Goal: Task Accomplishment & Management: Manage account settings

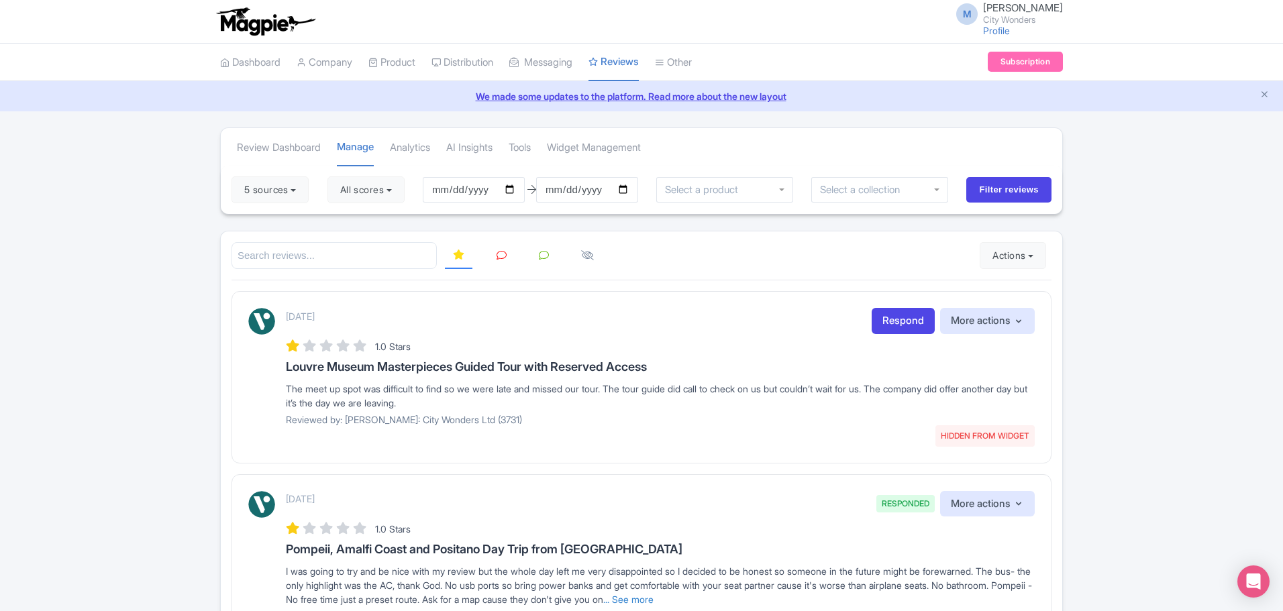
click at [969, 18] on span "M" at bounding box center [966, 13] width 21 height 21
click at [989, 101] on link "Sign out" at bounding box center [997, 105] width 127 height 21
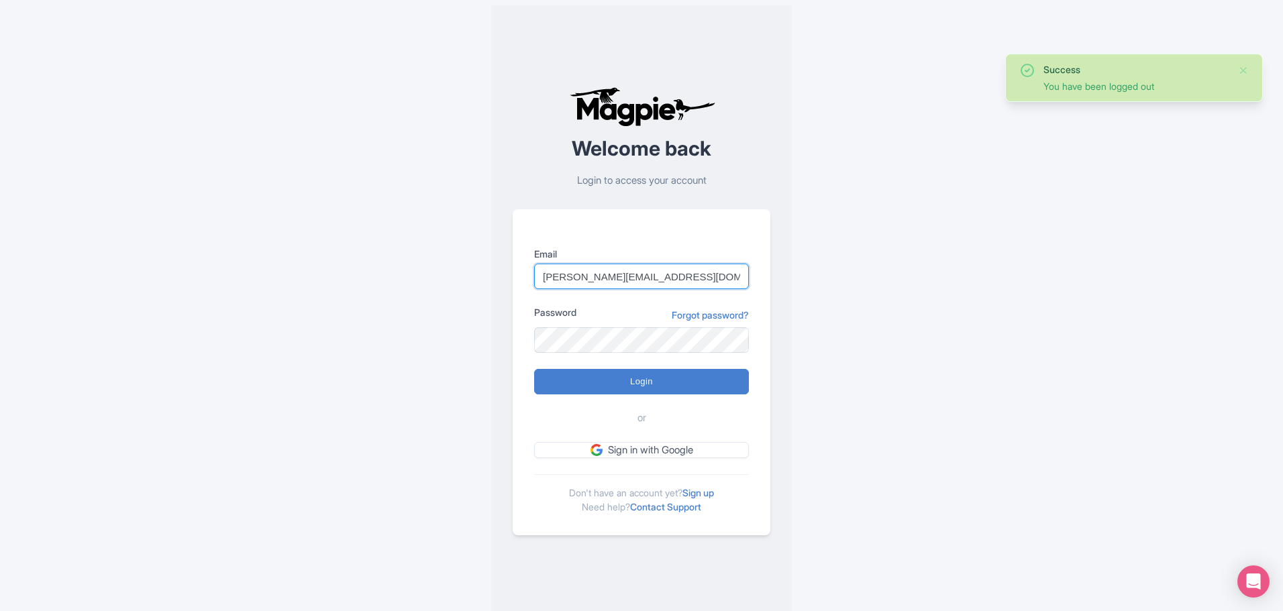
drag, startPoint x: 700, startPoint y: 280, endPoint x: 537, endPoint y: 283, distance: 163.0
click at [537, 283] on input "[PERSON_NAME][EMAIL_ADDRESS][DOMAIN_NAME]" at bounding box center [641, 276] width 215 height 25
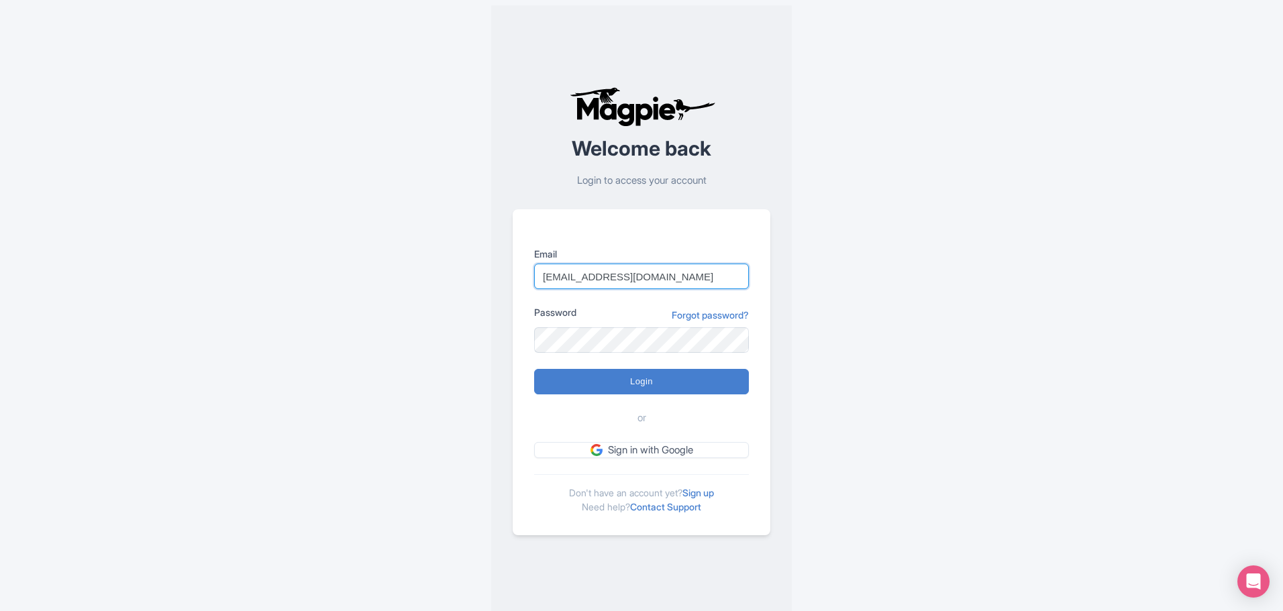
type input "[EMAIL_ADDRESS][DOMAIN_NAME]"
click at [412, 341] on div "Success You have been logged out Welcome back Login to access your account Emai…" at bounding box center [641, 311] width 859 height 622
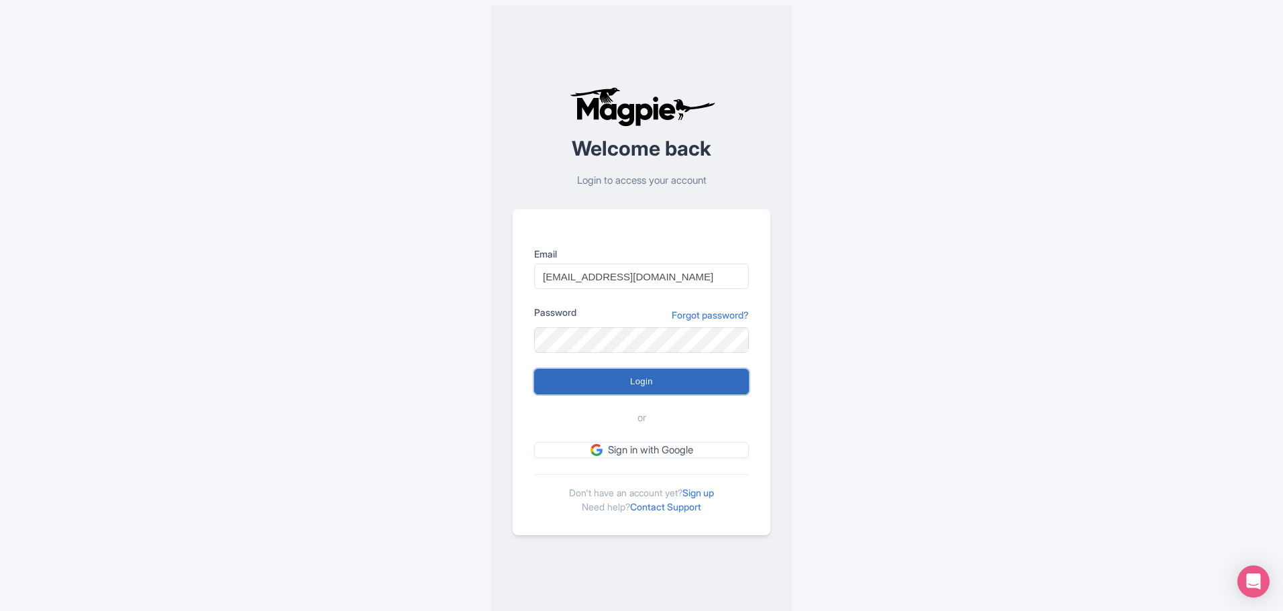
click at [610, 384] on input "Login" at bounding box center [641, 381] width 215 height 25
type input "Logging in..."
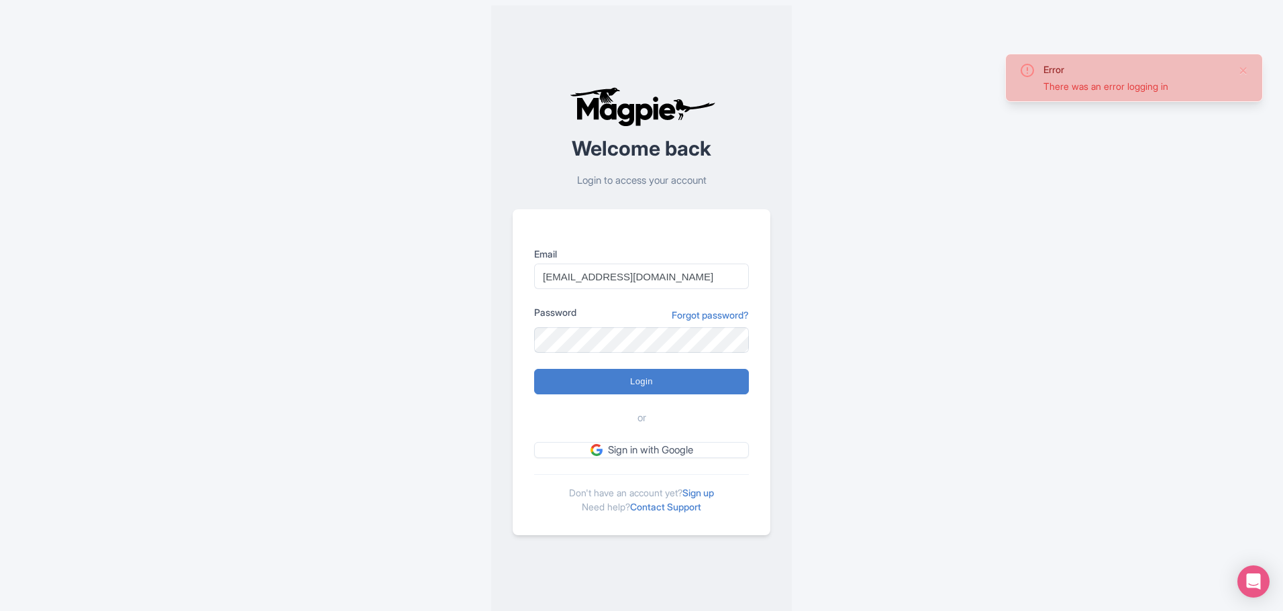
click at [876, 335] on div "Error There was an error logging in Welcome back Login to access your account E…" at bounding box center [641, 311] width 859 height 622
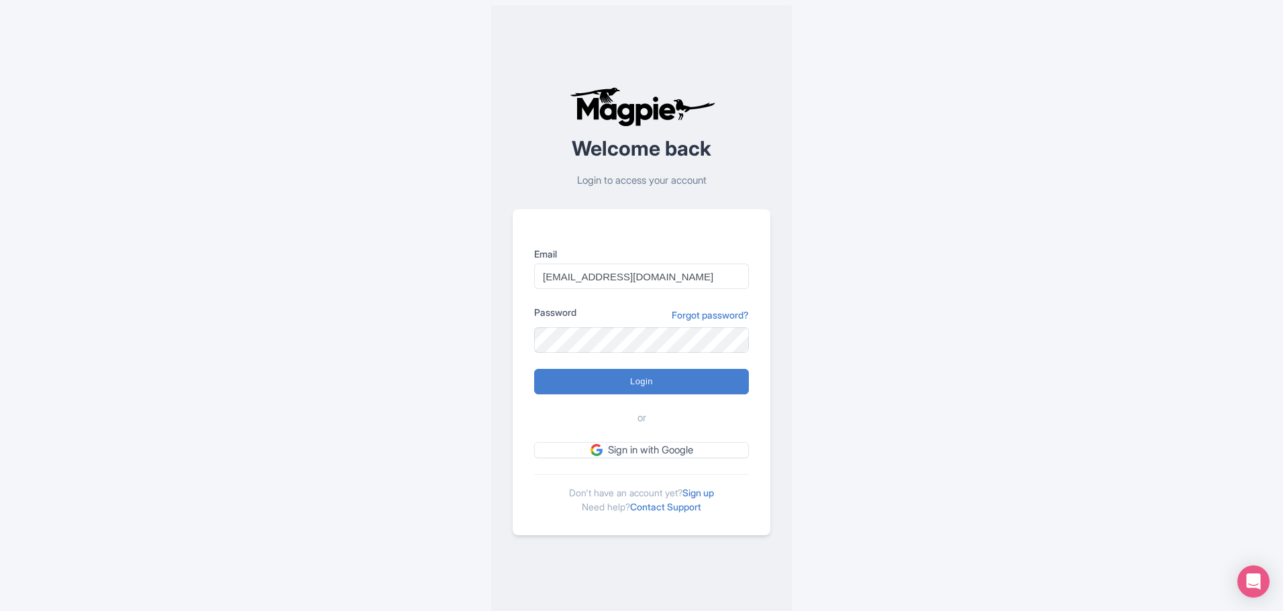
click at [887, 323] on div "Error There was an error logging in Welcome back Login to access your account E…" at bounding box center [641, 311] width 859 height 622
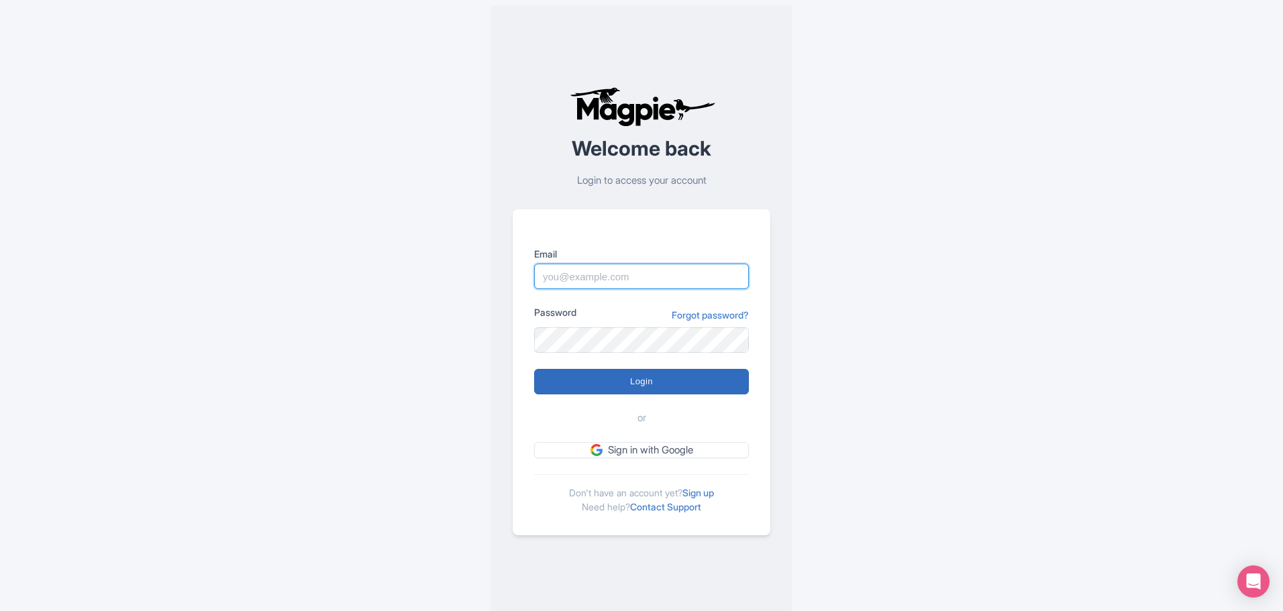
type input "[EMAIL_ADDRESS][DOMAIN_NAME]"
click at [665, 382] on input "Login" at bounding box center [641, 381] width 215 height 25
type input "Logging in..."
type input "[EMAIL_ADDRESS][DOMAIN_NAME]"
click at [596, 281] on input "chadia.ammad@citywonders.com" at bounding box center [641, 276] width 215 height 25
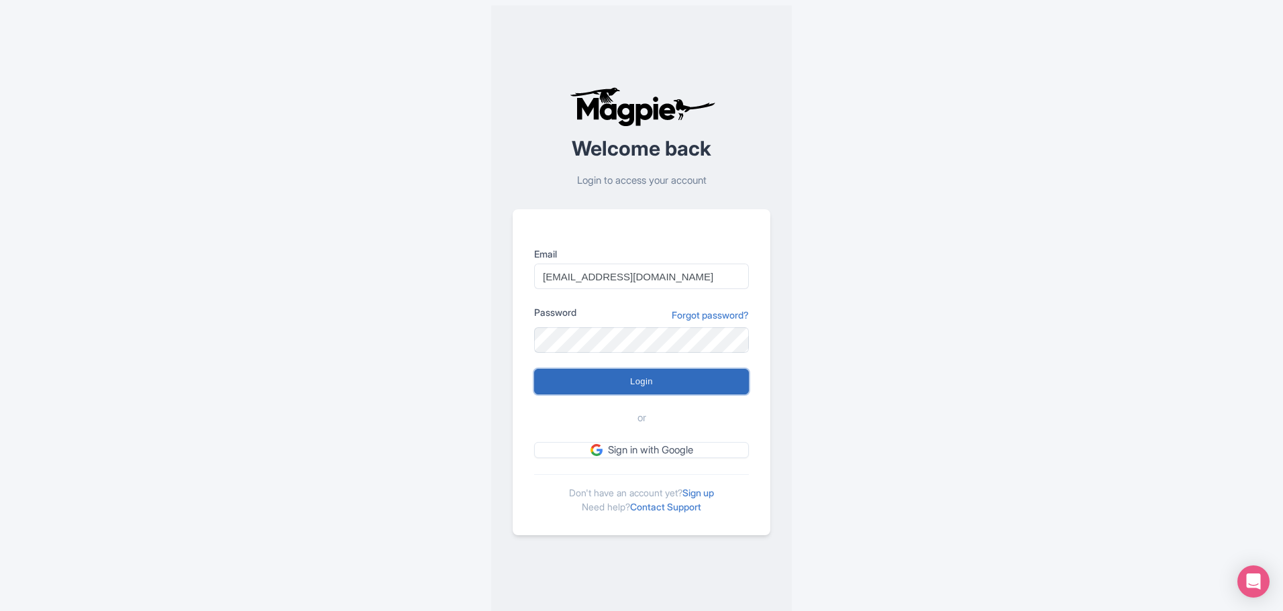
click at [638, 384] on input "Login" at bounding box center [641, 381] width 215 height 25
type input "Logging in..."
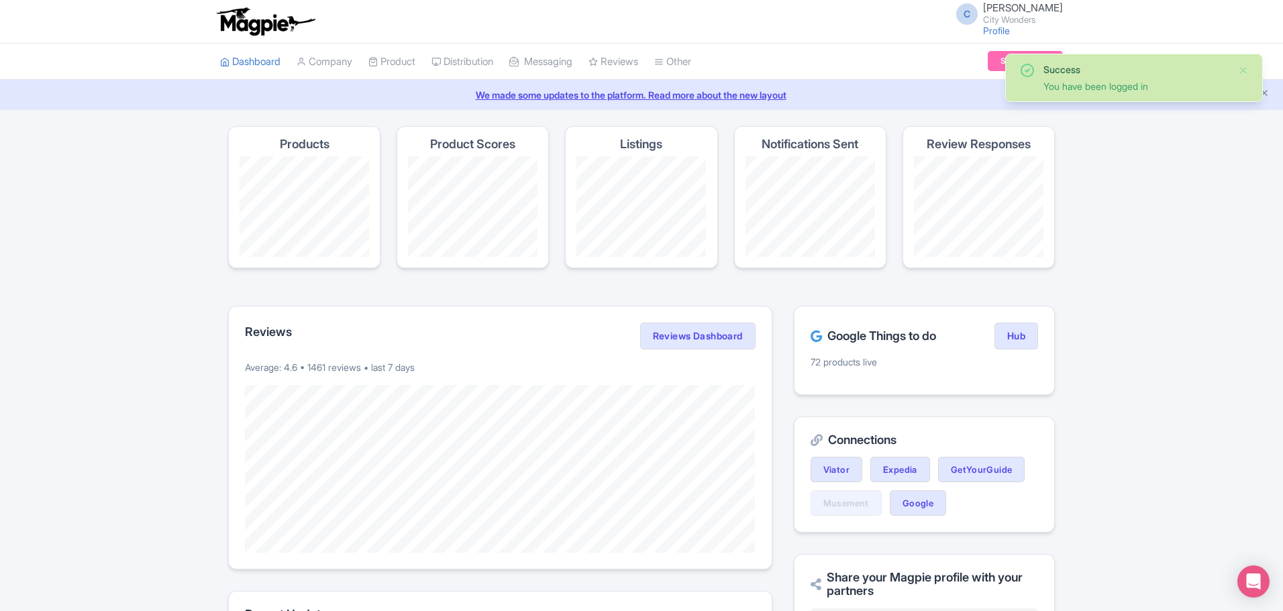
click at [1116, 353] on div "Success You have been logged in Magpie recommends Look into TUI Musement as a d…" at bounding box center [641, 546] width 1283 height 840
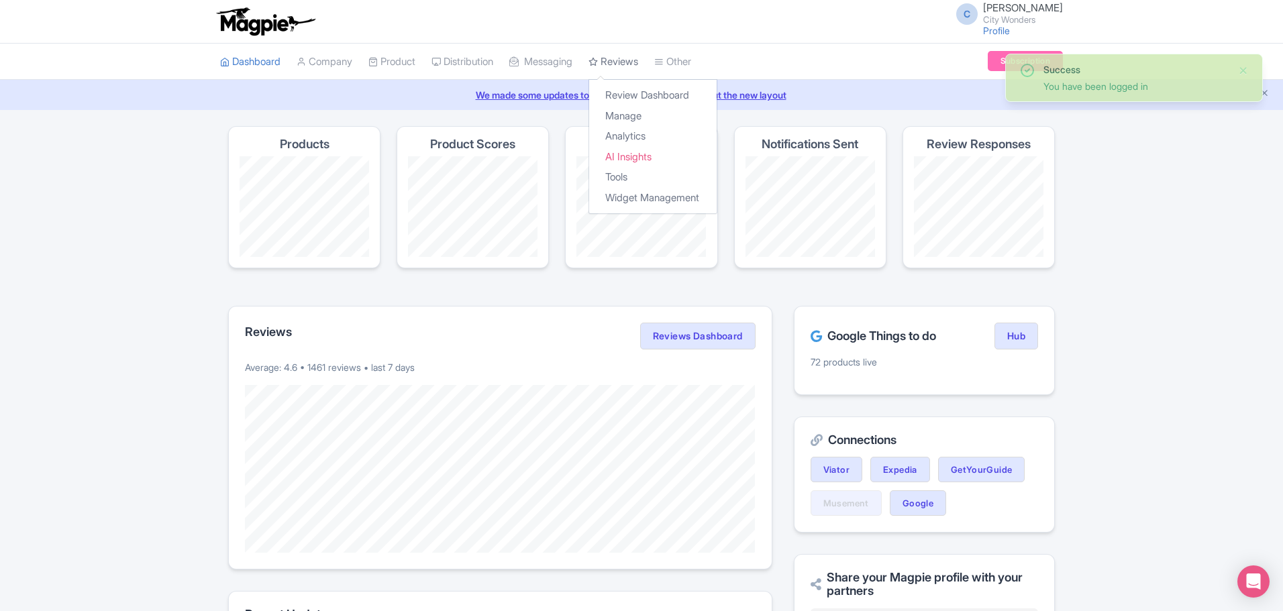
click at [633, 64] on link "Reviews" at bounding box center [613, 62] width 50 height 37
